Goal: Information Seeking & Learning: Learn about a topic

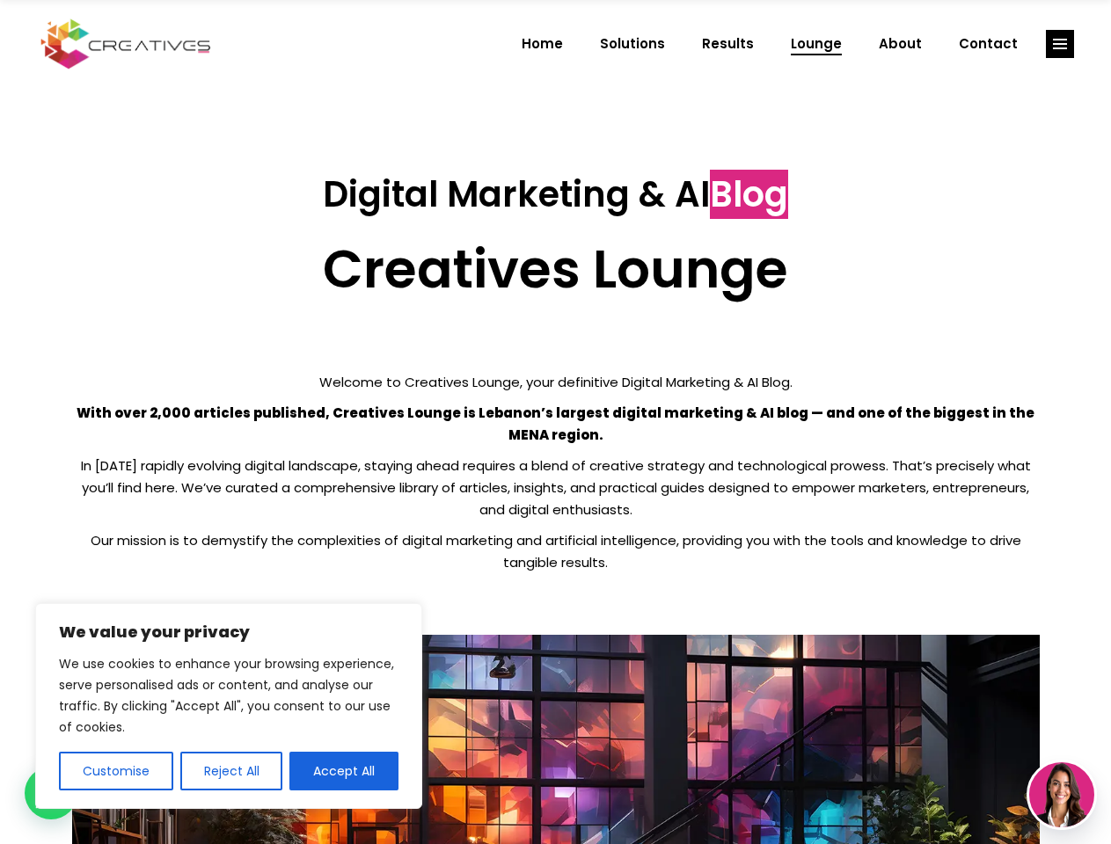
click at [555, 422] on p "With over 2,000 articles published, Creatives Lounge is Lebanon’s largest digit…" at bounding box center [555, 424] width 967 height 44
click at [115, 771] on button "Customise" at bounding box center [116, 771] width 114 height 39
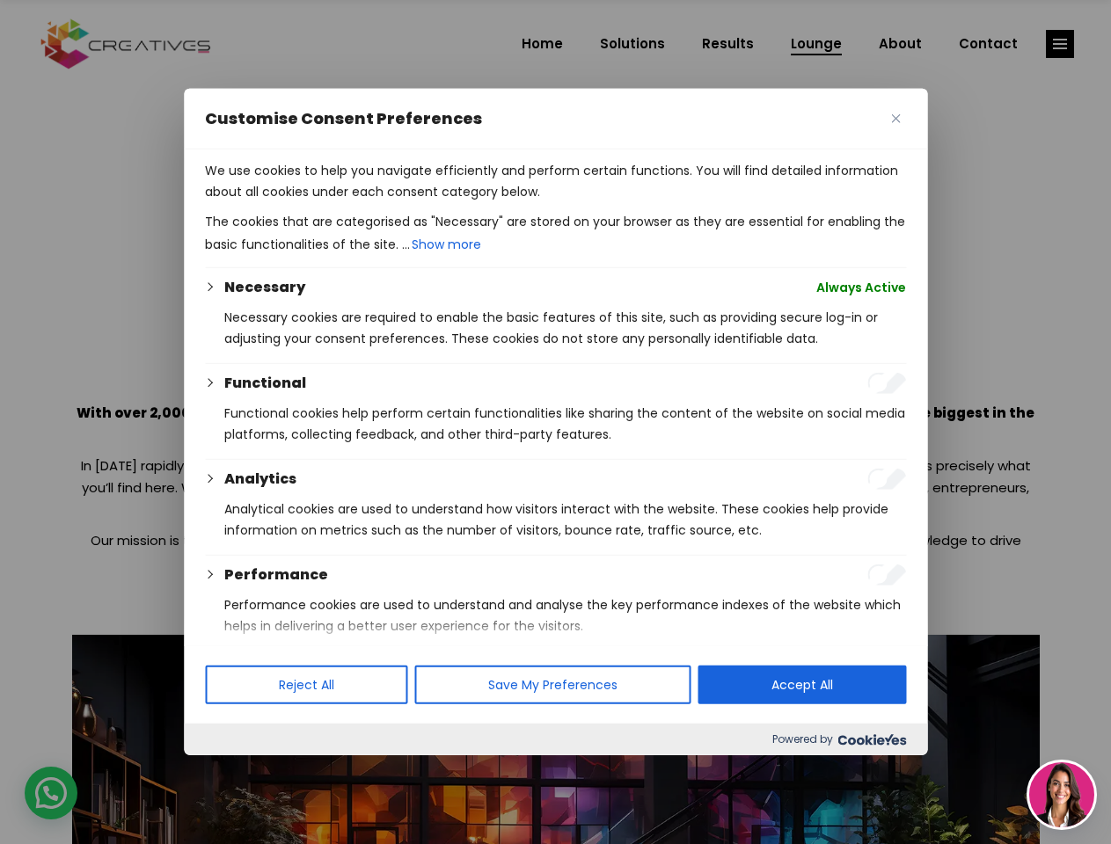
click at [230, 771] on div at bounding box center [555, 422] width 1111 height 844
click at [344, 202] on p "We use cookies to help you navigate efficiently and perform certain functions. …" at bounding box center [555, 181] width 701 height 42
click at [1060, 44] on div at bounding box center [555, 422] width 1111 height 844
click at [1061, 795] on img at bounding box center [1061, 794] width 65 height 65
